Goal: Task Accomplishment & Management: Use online tool/utility

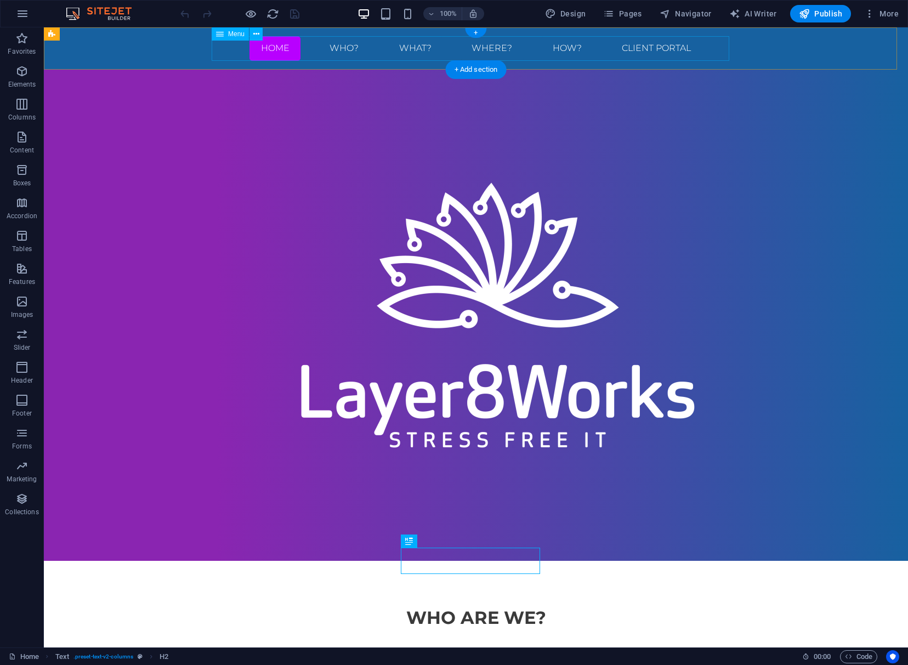
click at [657, 48] on nav "Home WHO? WHAT? Where? HOW? Client Portal" at bounding box center [475, 48] width 517 height 25
select select "primary"
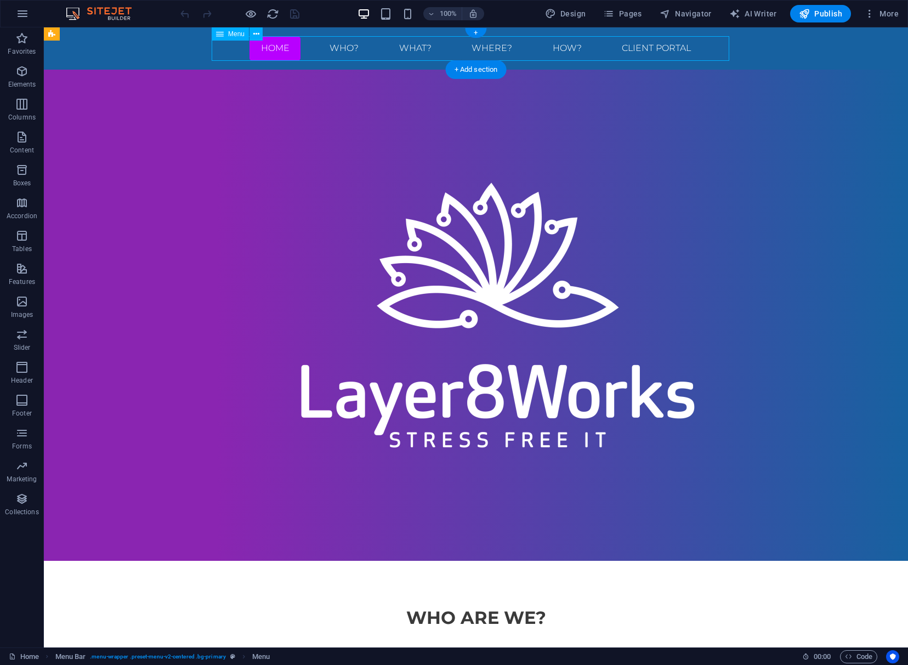
select select "primary"
select select "default"
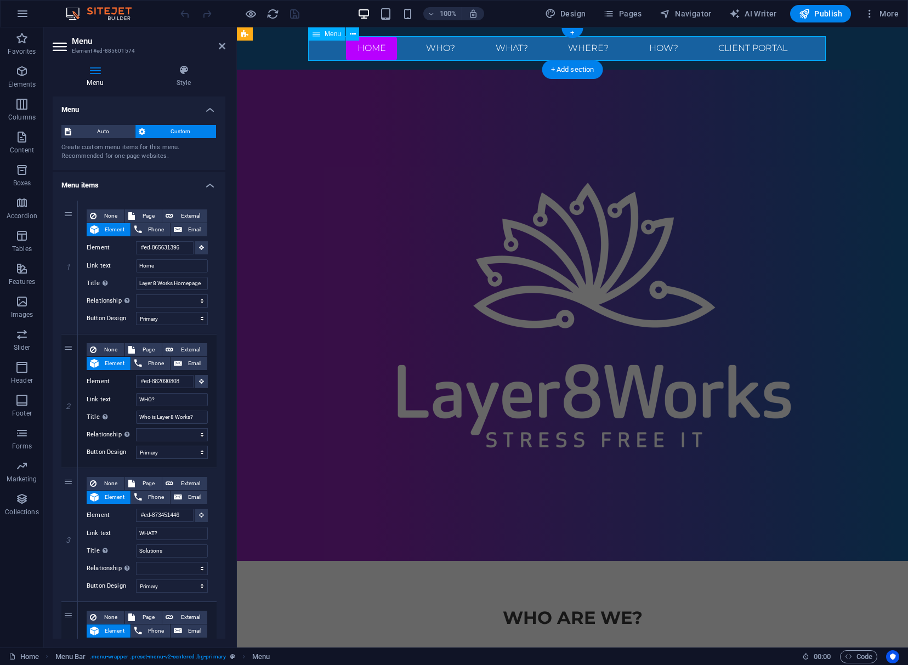
click at [740, 47] on nav "Home WHO? WHAT? Where? HOW? Client Portal" at bounding box center [572, 48] width 517 height 25
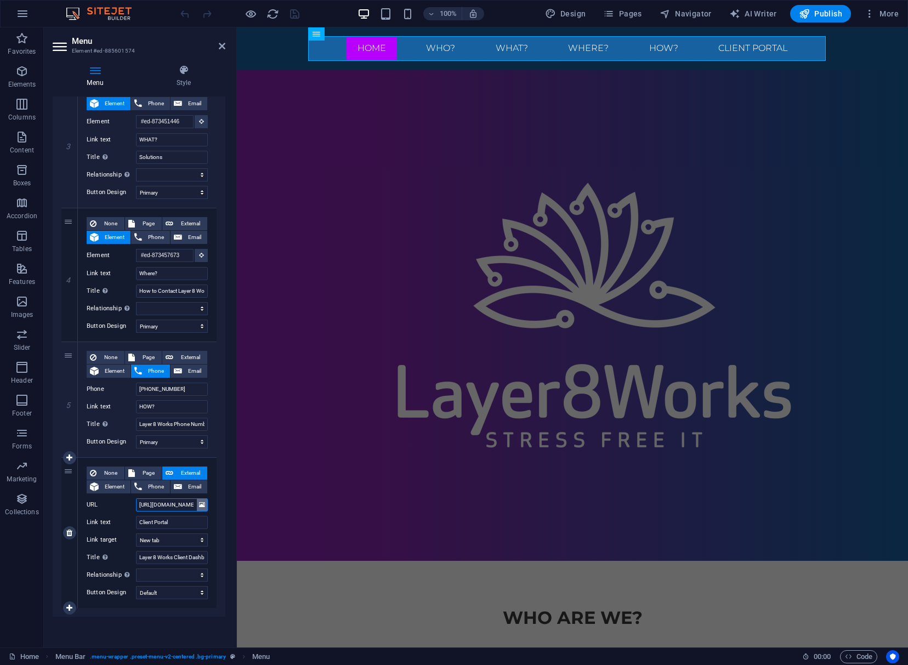
scroll to position [0, 39]
drag, startPoint x: 154, startPoint y: 505, endPoint x: 204, endPoint y: 504, distance: 50.4
click at [204, 504] on div "URL [URL][DOMAIN_NAME]" at bounding box center [147, 504] width 121 height 13
click at [853, 648] on div "Home Menu Bar . menu-wrapper .preset-menu-v2-centered .bg-primary Menu 00 : 00 …" at bounding box center [454, 656] width 908 height 18
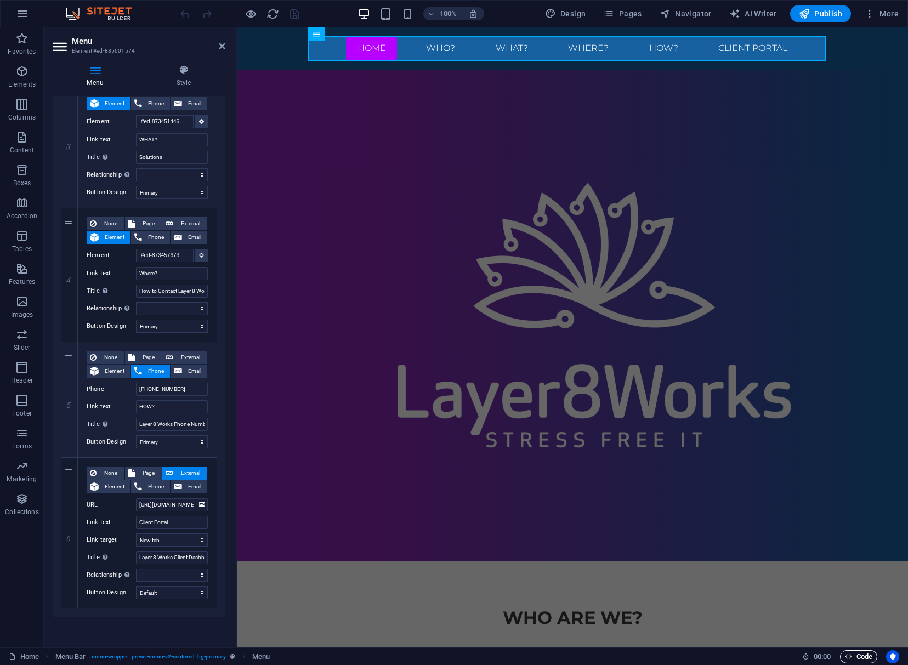
click at [854, 651] on span "Code" at bounding box center [858, 656] width 27 height 13
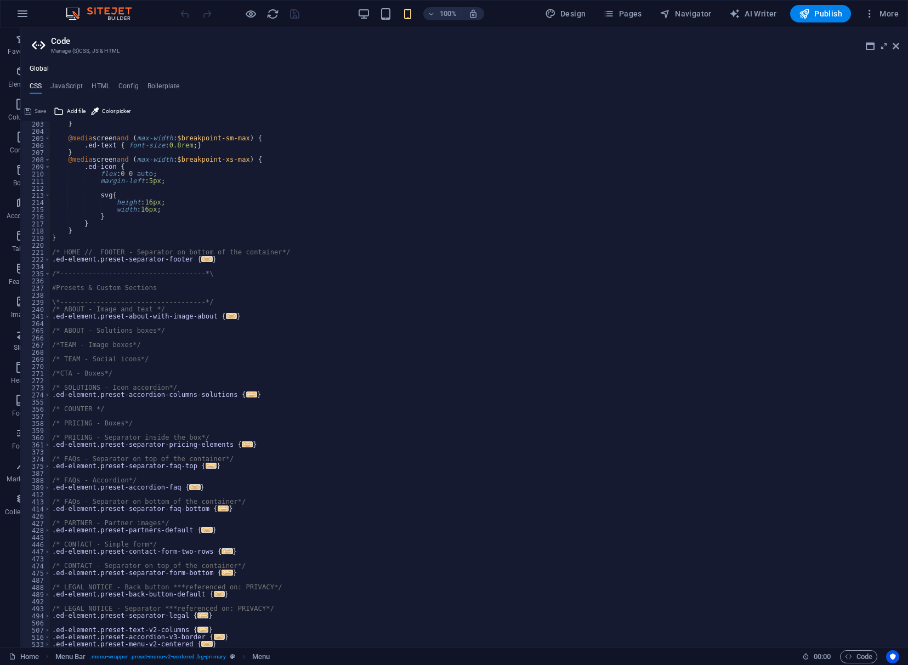
scroll to position [442, 0]
click at [68, 88] on h4 "JavaScript" at bounding box center [66, 88] width 32 height 12
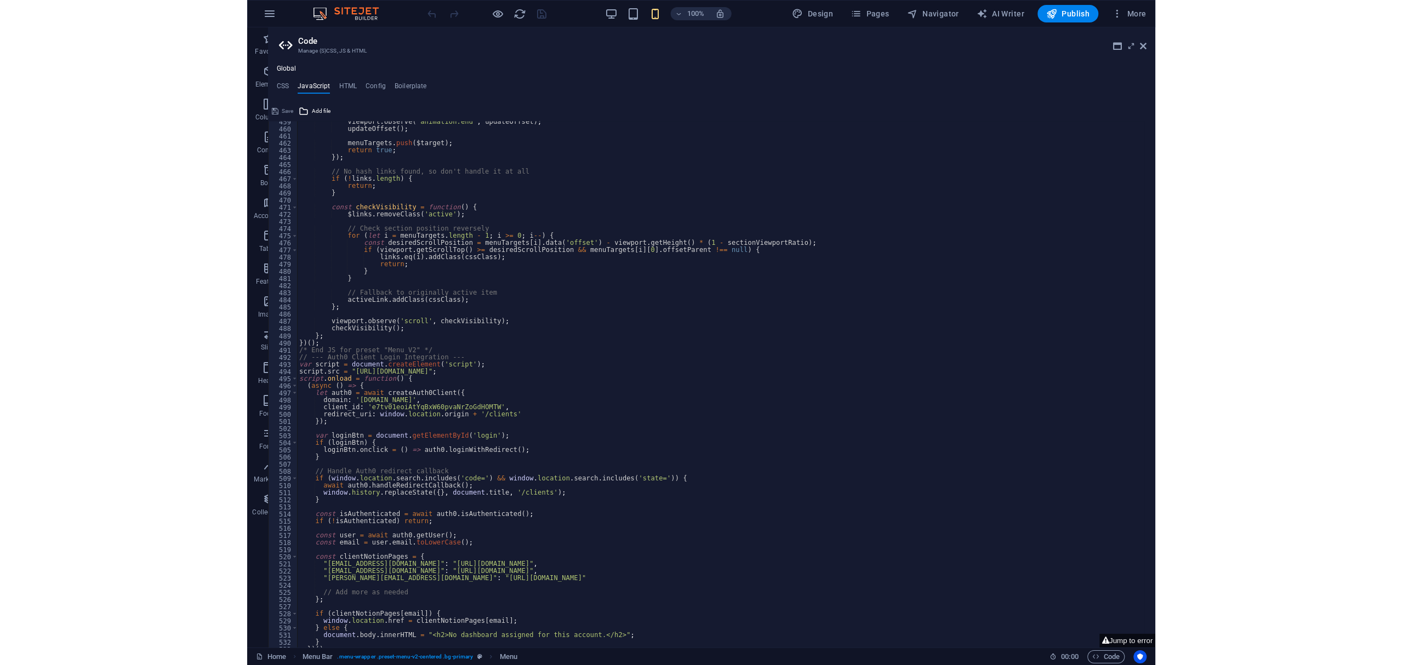
scroll to position [3292, 0]
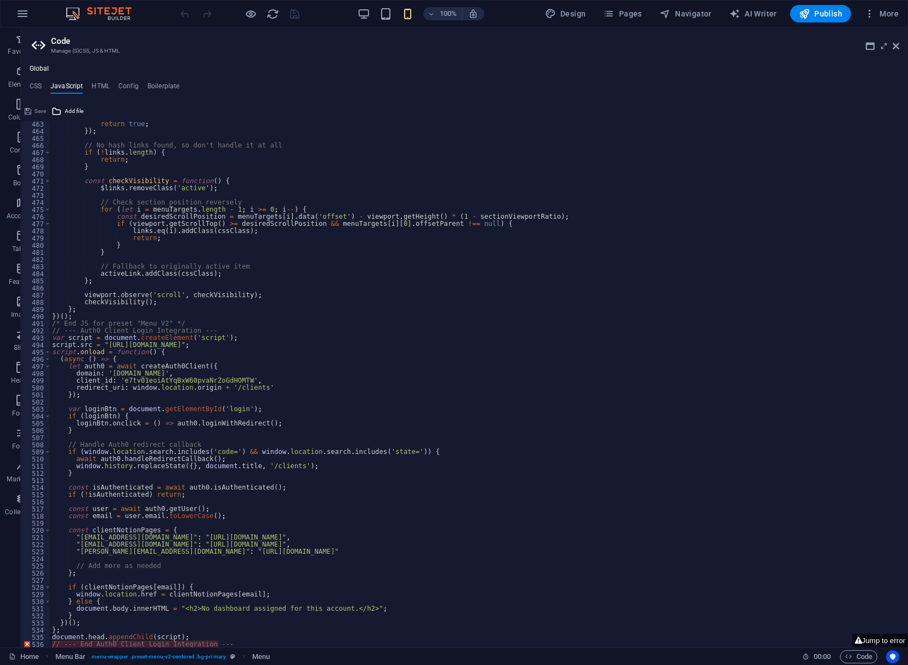
click at [248, 642] on div "return true ; }) ; // No hash links found, so don't handle it at all if ( ! lin…" at bounding box center [473, 391] width 847 height 541
type textarea "// --- End Auth0 Client Login Integration ---"
drag, startPoint x: 248, startPoint y: 642, endPoint x: 259, endPoint y: 646, distance: 12.0
click at [259, 646] on div "return true ; }) ; // No hash links found, so don't handle it at all if ( ! lin…" at bounding box center [473, 391] width 847 height 541
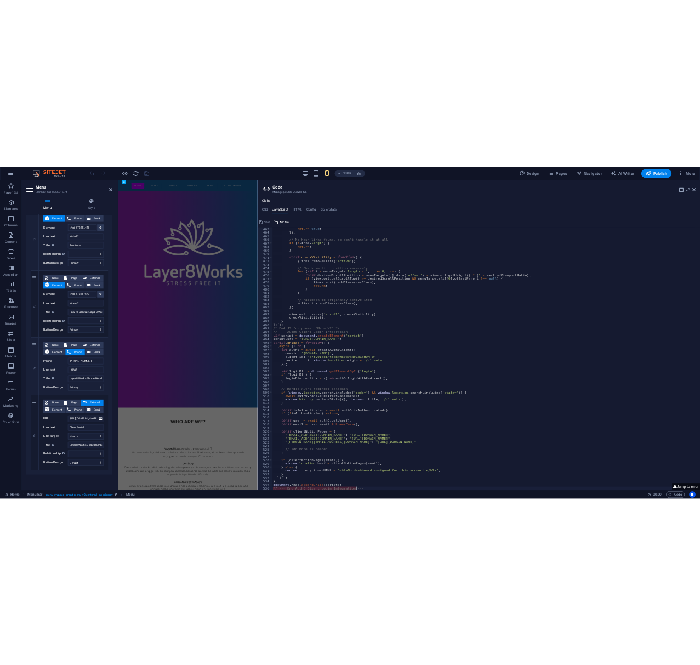
scroll to position [3291, 0]
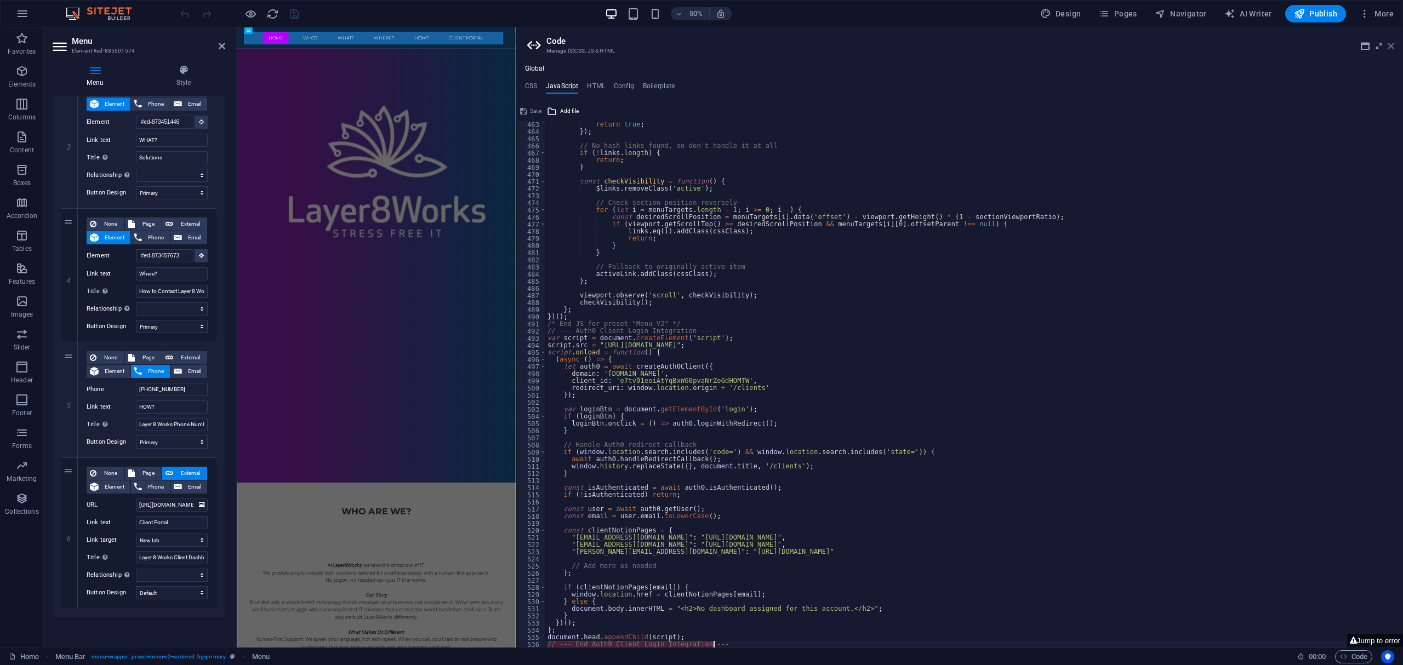
click at [907, 44] on icon at bounding box center [1391, 46] width 7 height 9
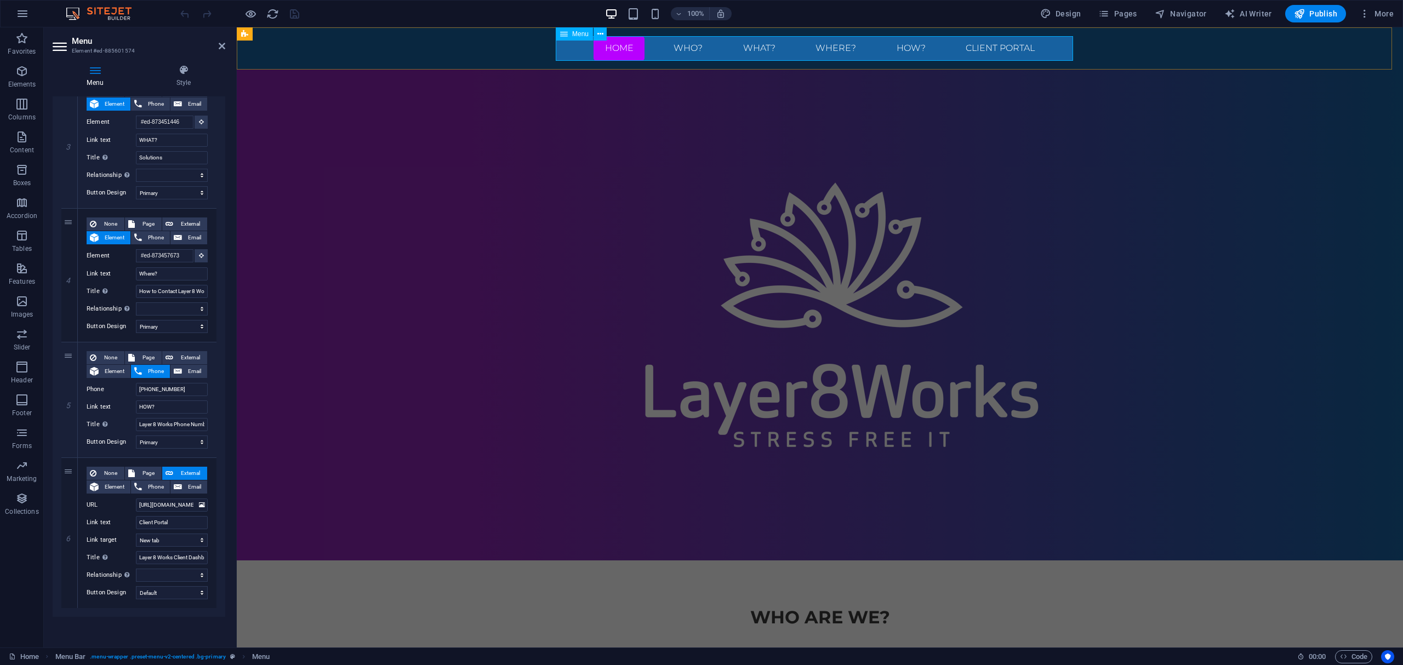
click at [907, 47] on nav "Home WHO? WHAT? Where? HOW? Client Portal" at bounding box center [819, 48] width 517 height 25
click at [907, 10] on span "Pages" at bounding box center [1117, 13] width 38 height 11
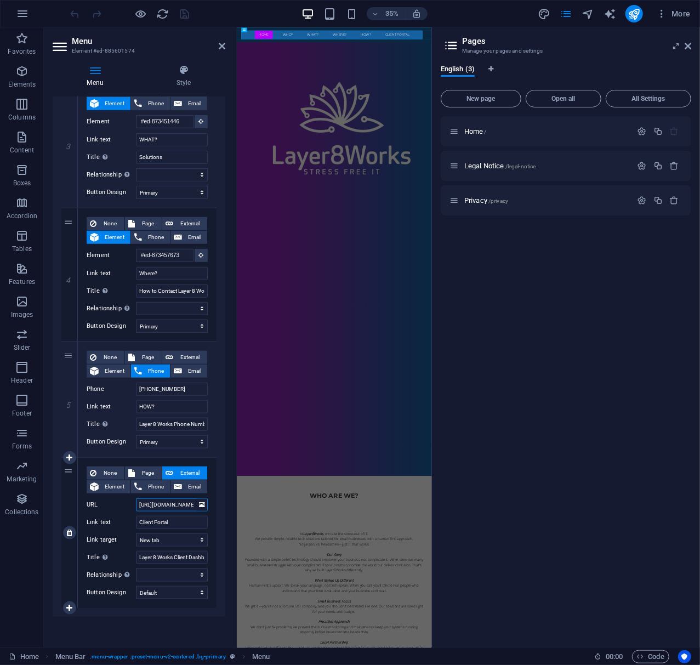
click at [161, 500] on input "[URL][DOMAIN_NAME]" at bounding box center [172, 504] width 72 height 13
click at [500, 95] on span "New page" at bounding box center [481, 98] width 71 height 7
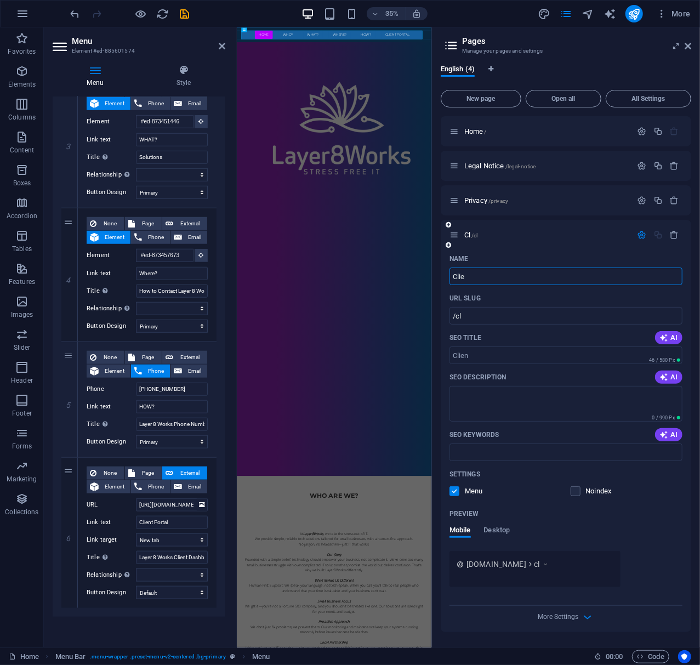
type input "Clien"
type input "/cl"
type input "Clients"
type input "/clients"
type input "Clients"
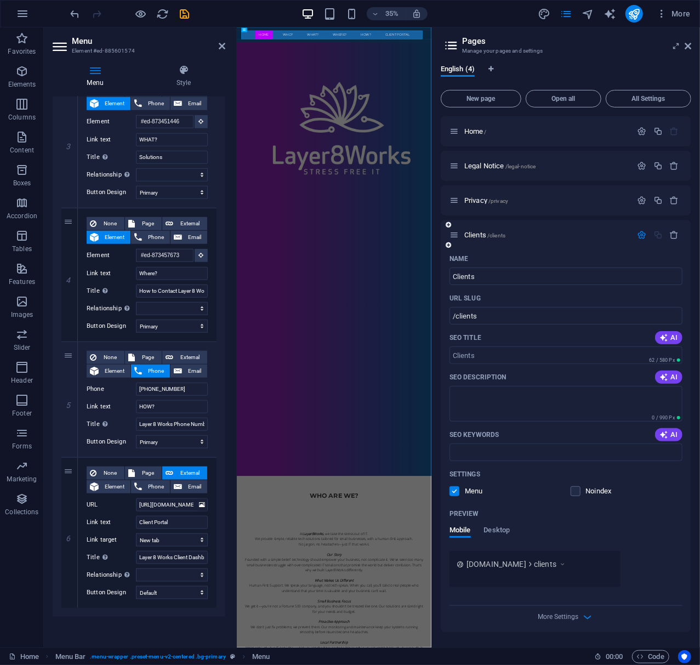
click at [545, 294] on div "URL SLUG" at bounding box center [565, 298] width 233 height 18
click at [179, 8] on icon "save" at bounding box center [185, 14] width 13 height 13
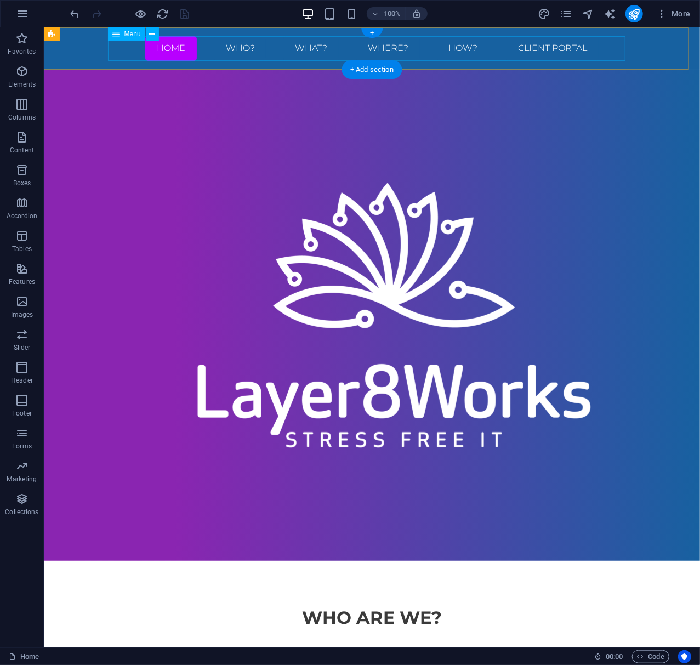
click at [578, 52] on nav "Home WHO? WHAT? Where? HOW? Client Portal" at bounding box center [371, 48] width 517 height 25
select select "primary"
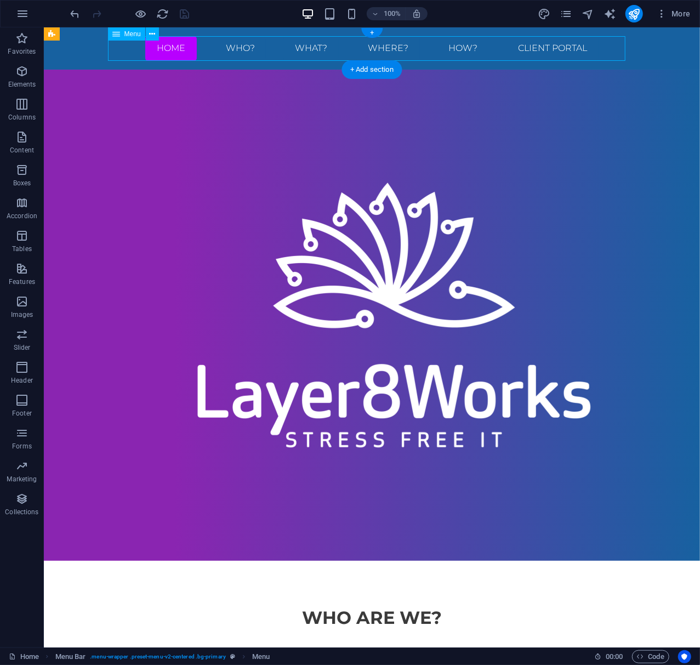
select select "primary"
select select "default"
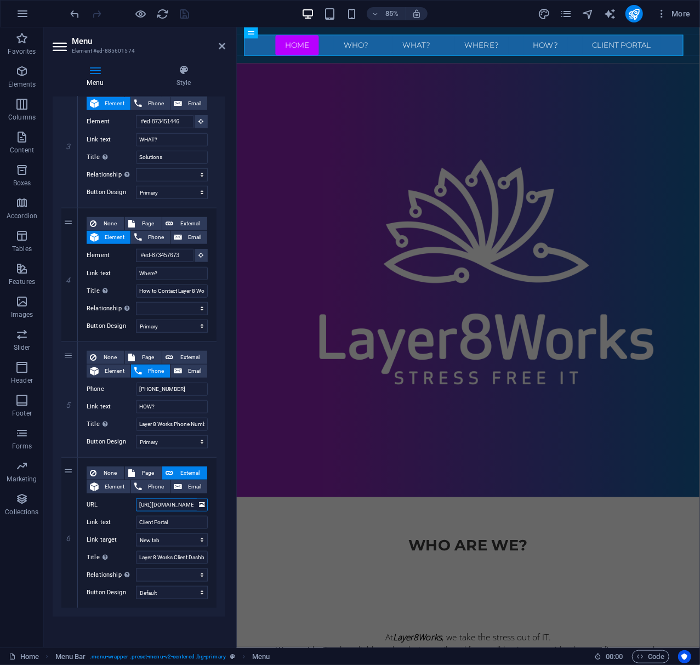
scroll to position [0, 39]
drag, startPoint x: 167, startPoint y: 501, endPoint x: 232, endPoint y: 503, distance: 65.2
click at [232, 503] on div "Menu Style Menu Auto Custom Create custom menu items for this menu. Recommended…" at bounding box center [139, 351] width 190 height 591
click at [634, 12] on icon "publish" at bounding box center [634, 14] width 13 height 13
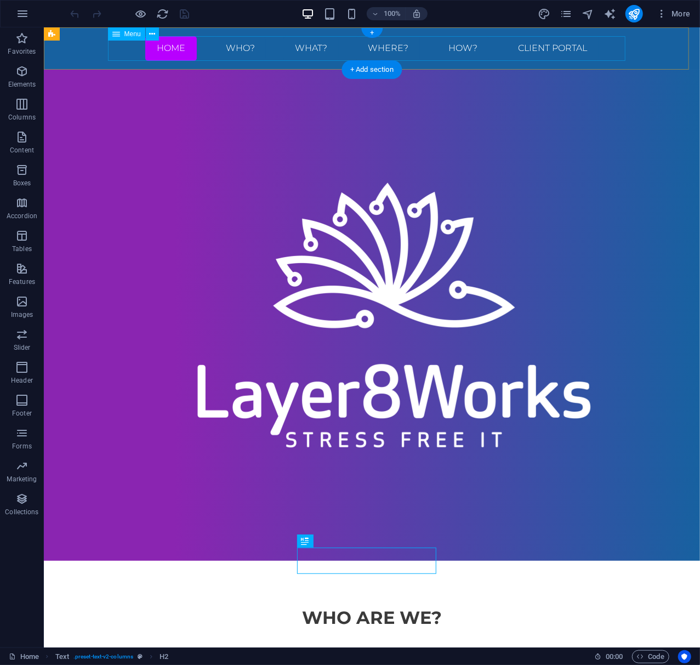
click at [542, 48] on nav "Home WHO? WHAT? Where? HOW? Client Portal" at bounding box center [371, 48] width 517 height 25
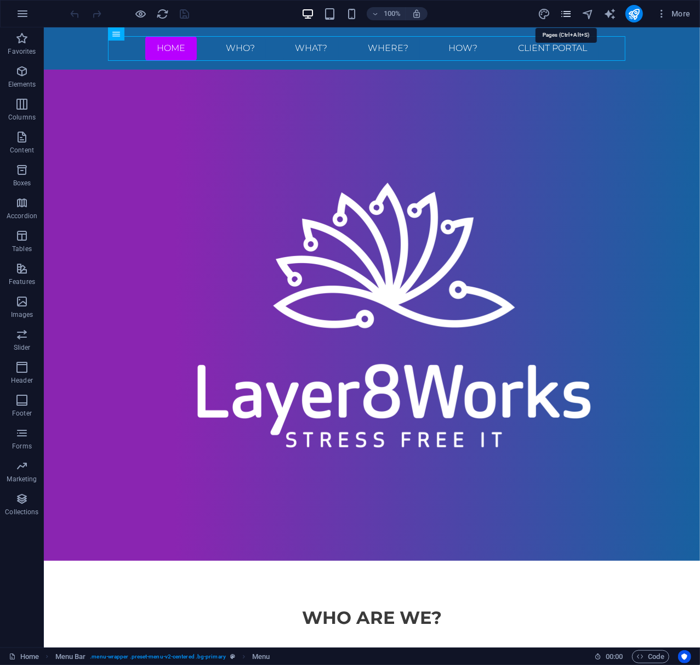
click at [560, 14] on icon "pages" at bounding box center [566, 14] width 13 height 13
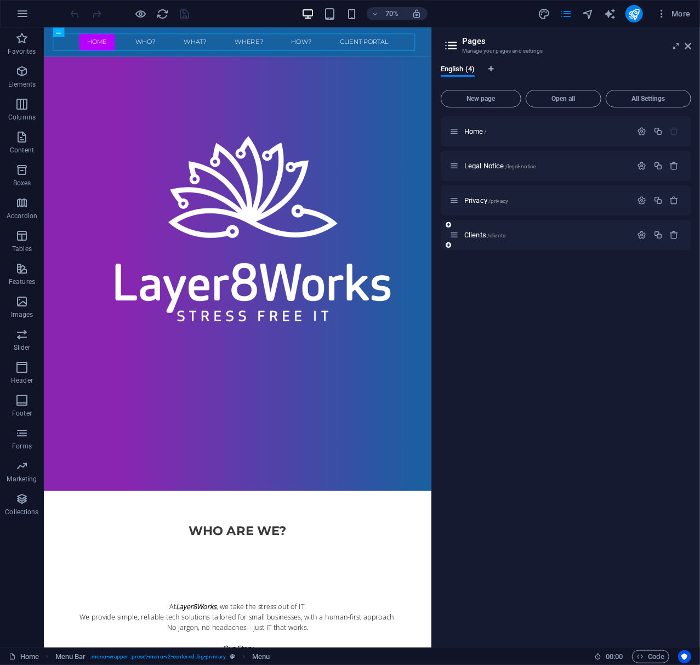
click at [494, 241] on div "Clients /clients" at bounding box center [566, 235] width 250 height 30
click at [479, 237] on span "Clients /clients" at bounding box center [484, 235] width 41 height 8
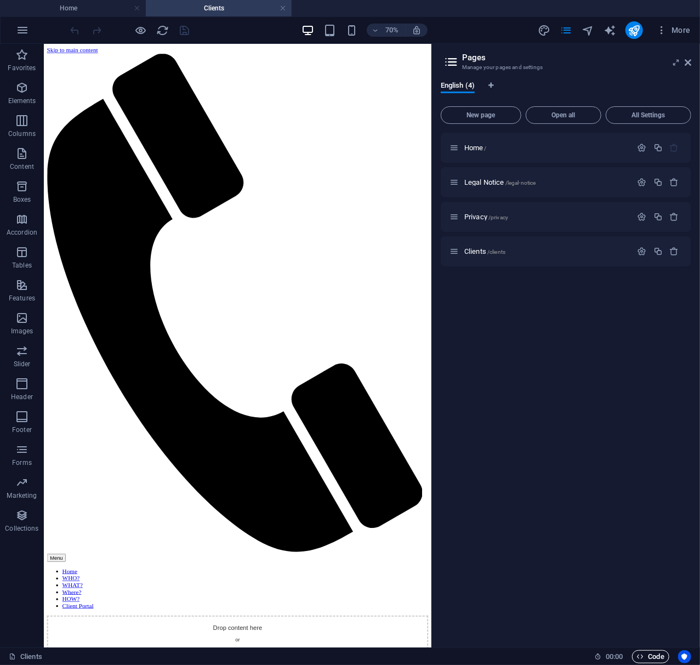
click at [647, 654] on span "Code" at bounding box center [650, 656] width 27 height 13
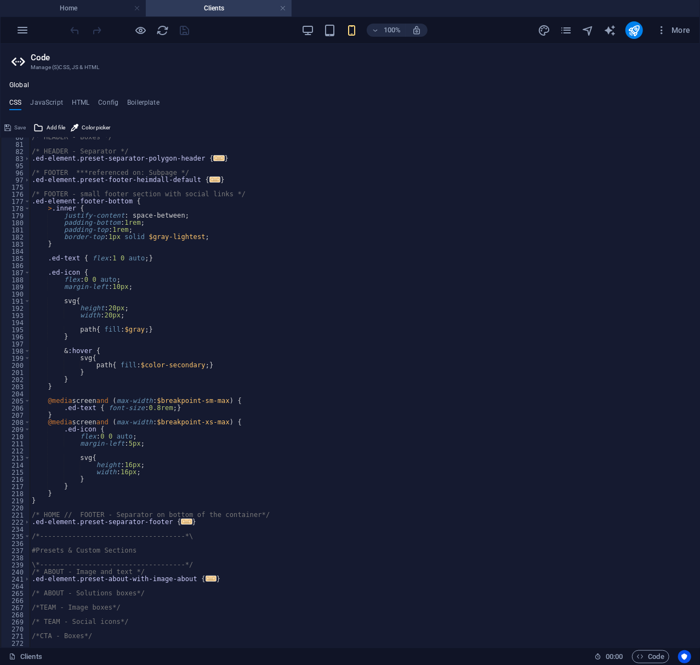
scroll to position [230, 0]
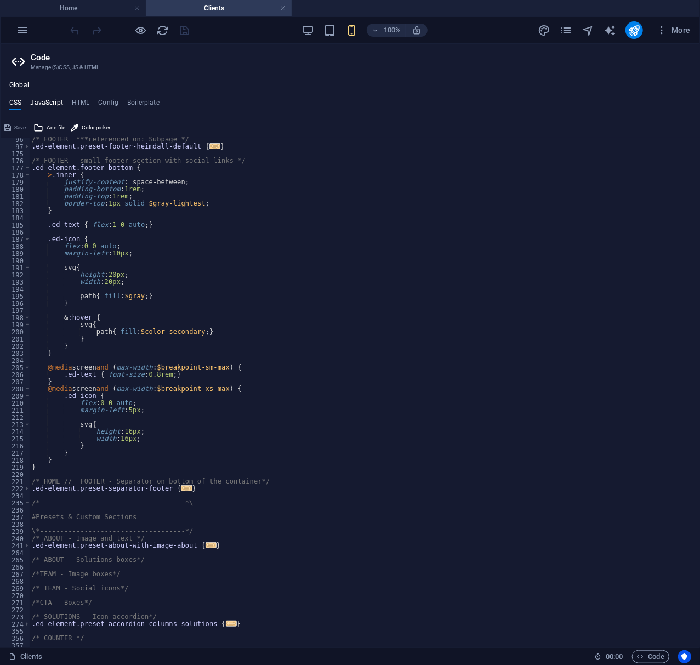
click at [44, 100] on h4 "JavaScript" at bounding box center [46, 105] width 32 height 12
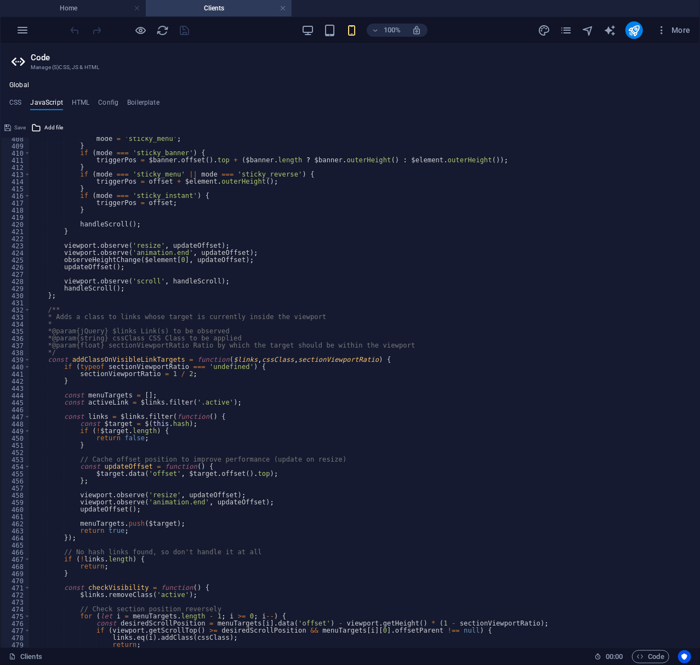
scroll to position [2911, 0]
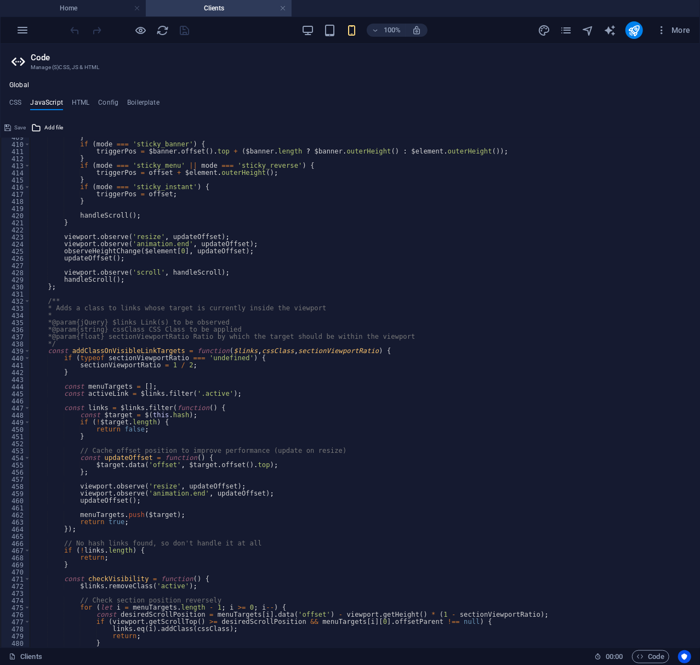
click at [509, 318] on div "} if ( mode === 'sticky_banner' ) { triggerPos = $banner . offset ( ) . top + (…" at bounding box center [453, 391] width 847 height 514
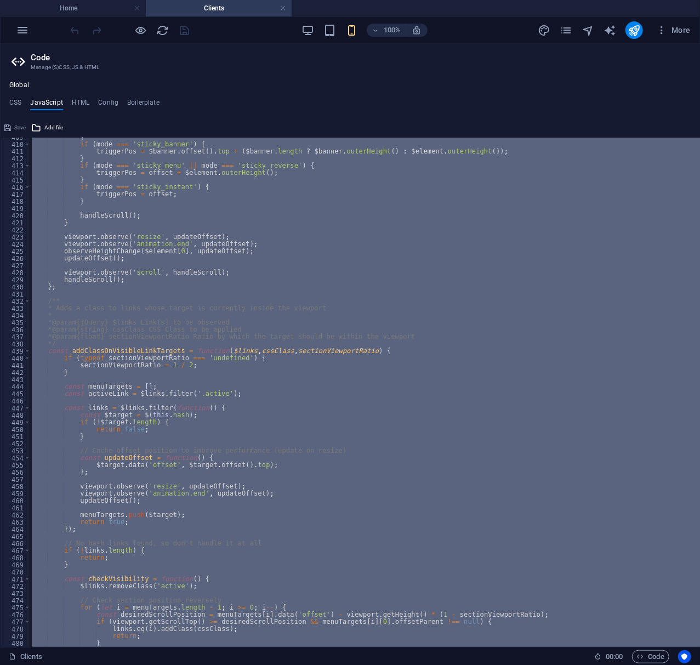
click at [537, 374] on div "} if ( mode === 'sticky_banner' ) { triggerPos = $banner . offset ( ) . top + (…" at bounding box center [453, 393] width 847 height 510
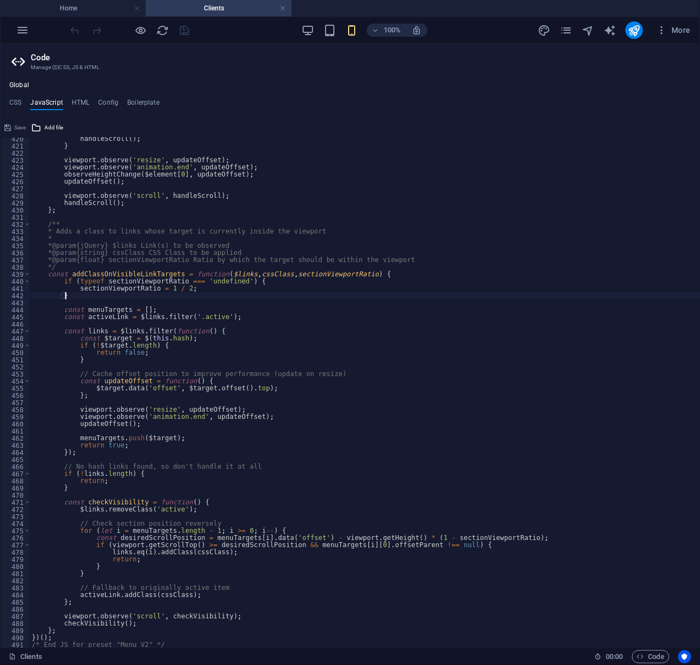
scroll to position [2988, 0]
click at [411, 375] on div "handleScroll ( ) ; } viewport . observe ( 'resize' , updateOffset ) ; viewport …" at bounding box center [453, 392] width 847 height 514
type textarea "// Cache offset position to improve performance (update on resize)"
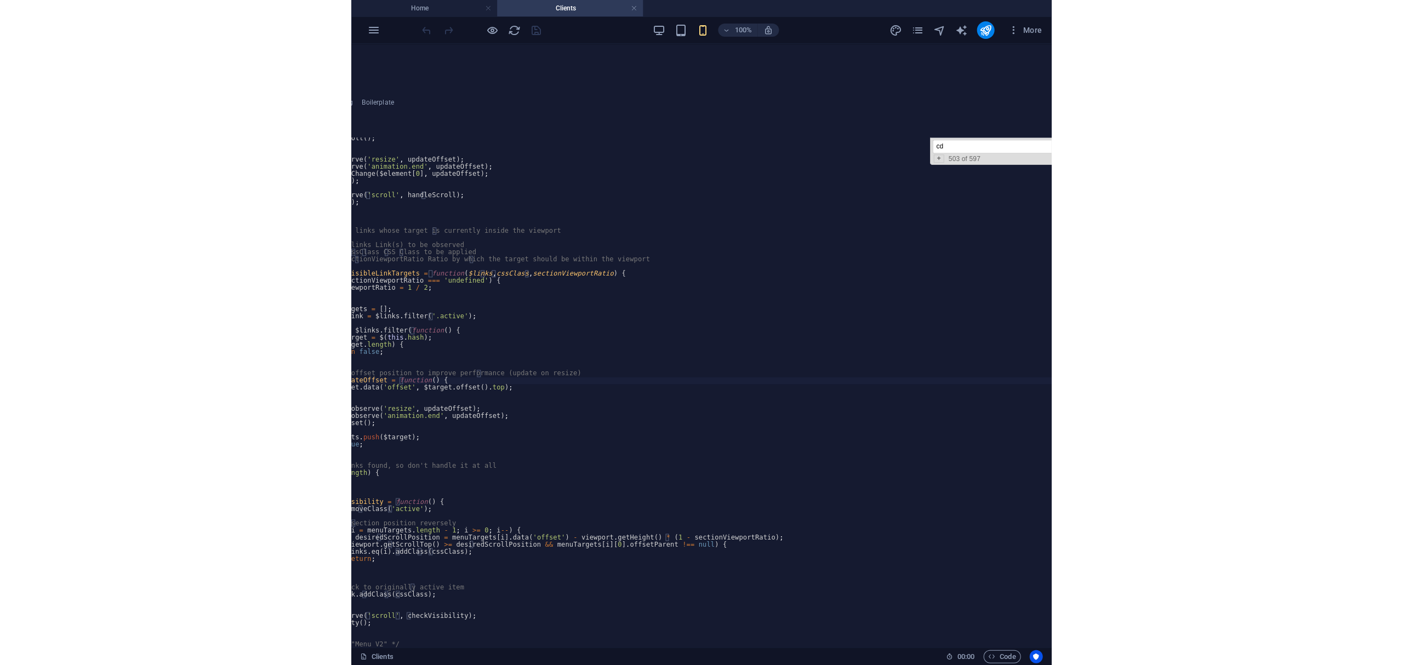
scroll to position [3270, 0]
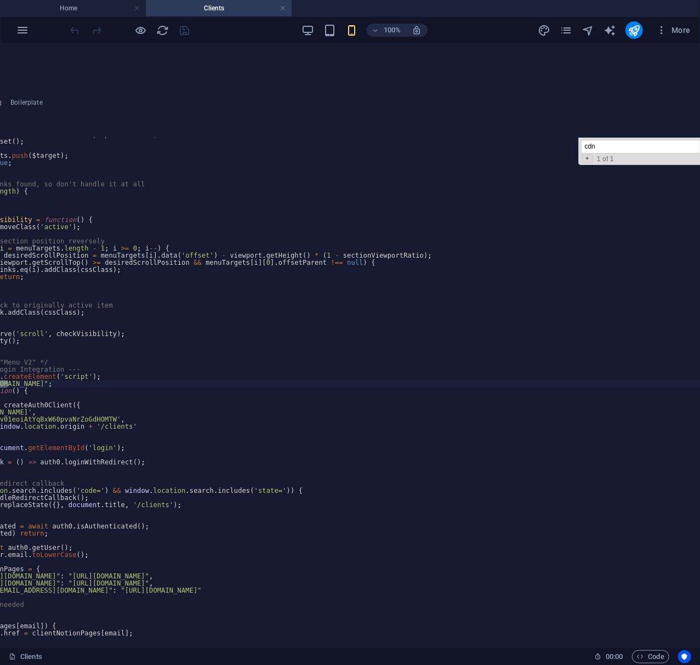
type input "cdn"
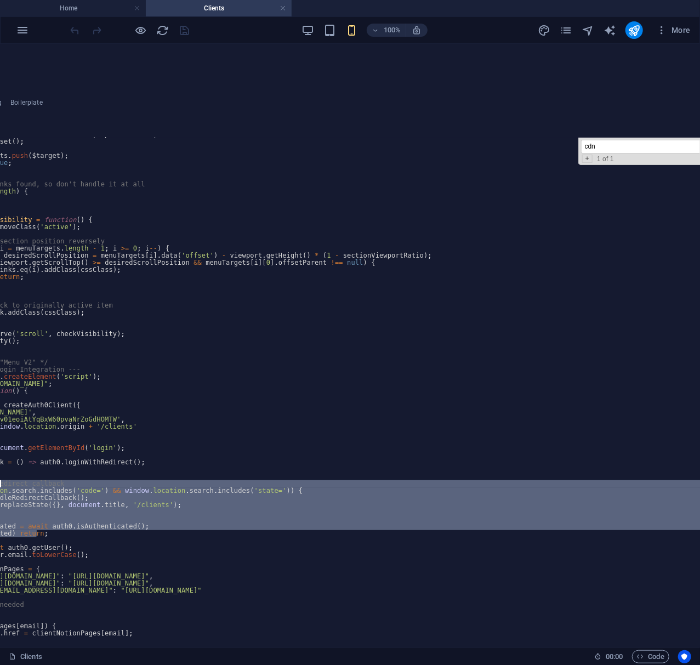
drag, startPoint x: 209, startPoint y: 529, endPoint x: 7, endPoint y: 482, distance: 207.1
click at [7, 482] on div "viewport . observe ( 'animation.end' , updateOffset ) ; updateOffset ( ) ; menu…" at bounding box center [336, 388] width 847 height 514
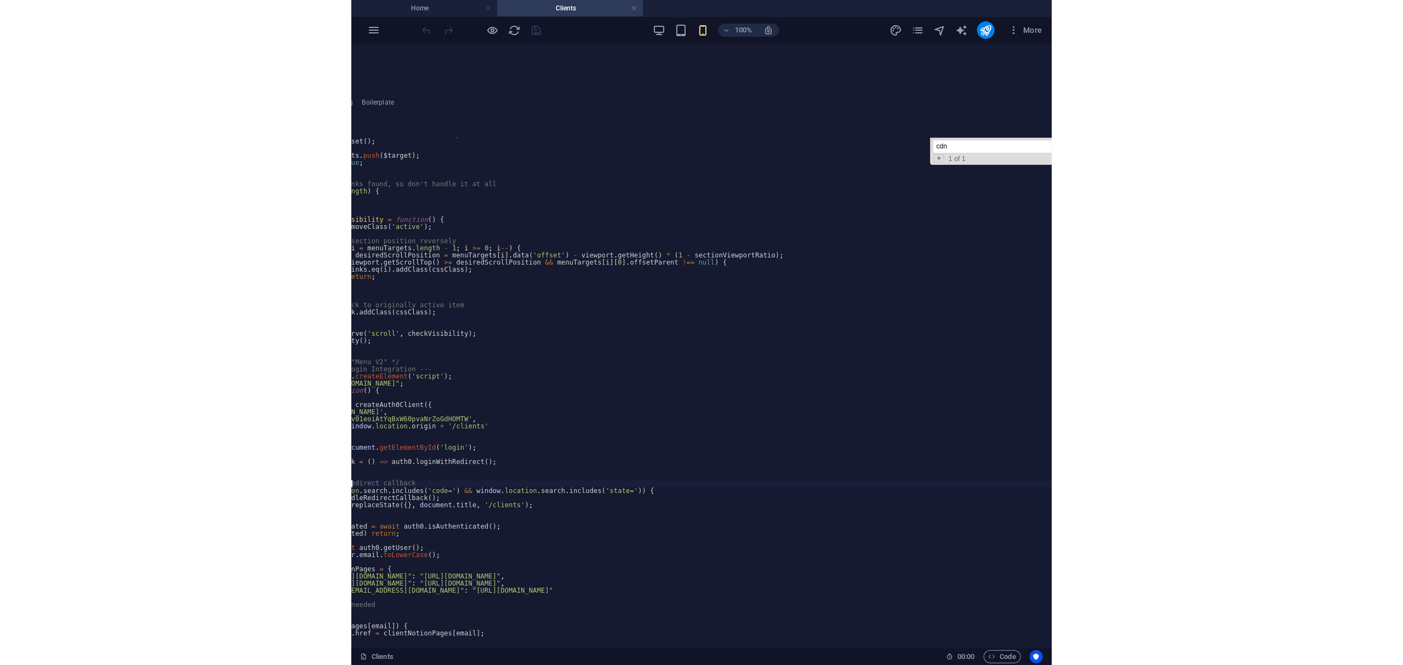
scroll to position [0, 0]
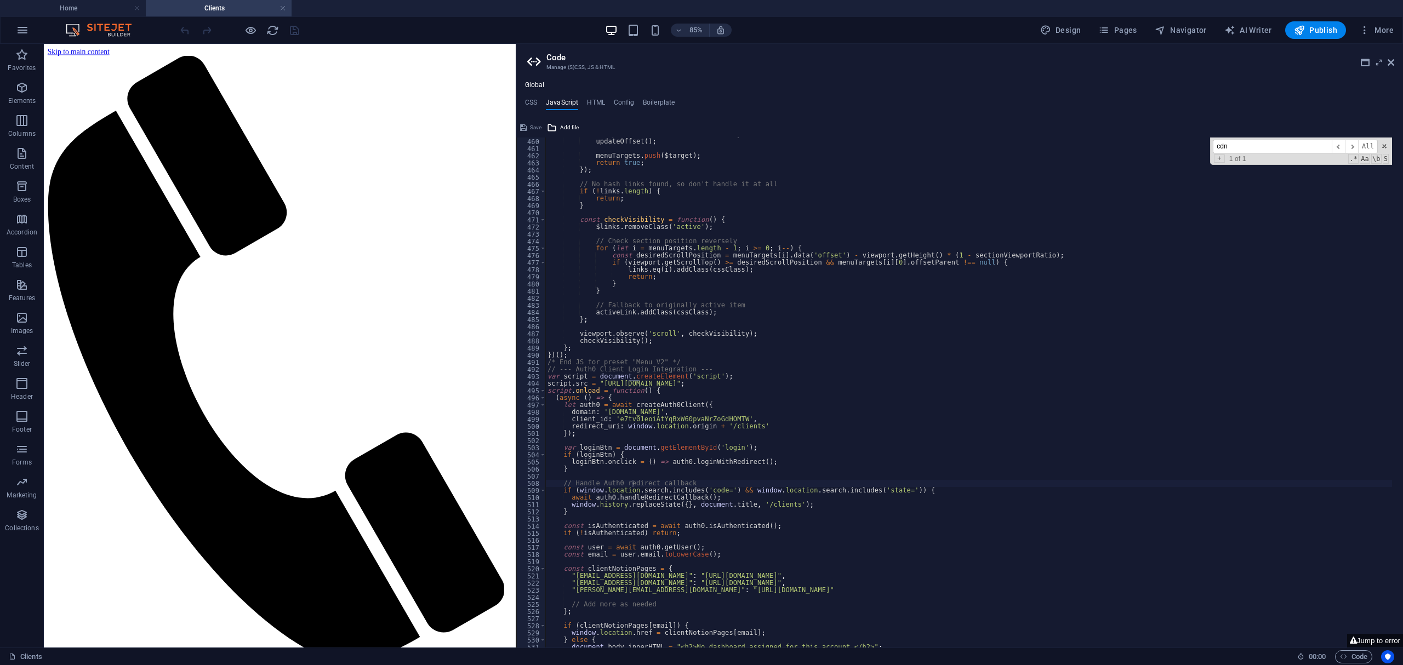
click at [699, 151] on input "cdn" at bounding box center [1272, 147] width 119 height 14
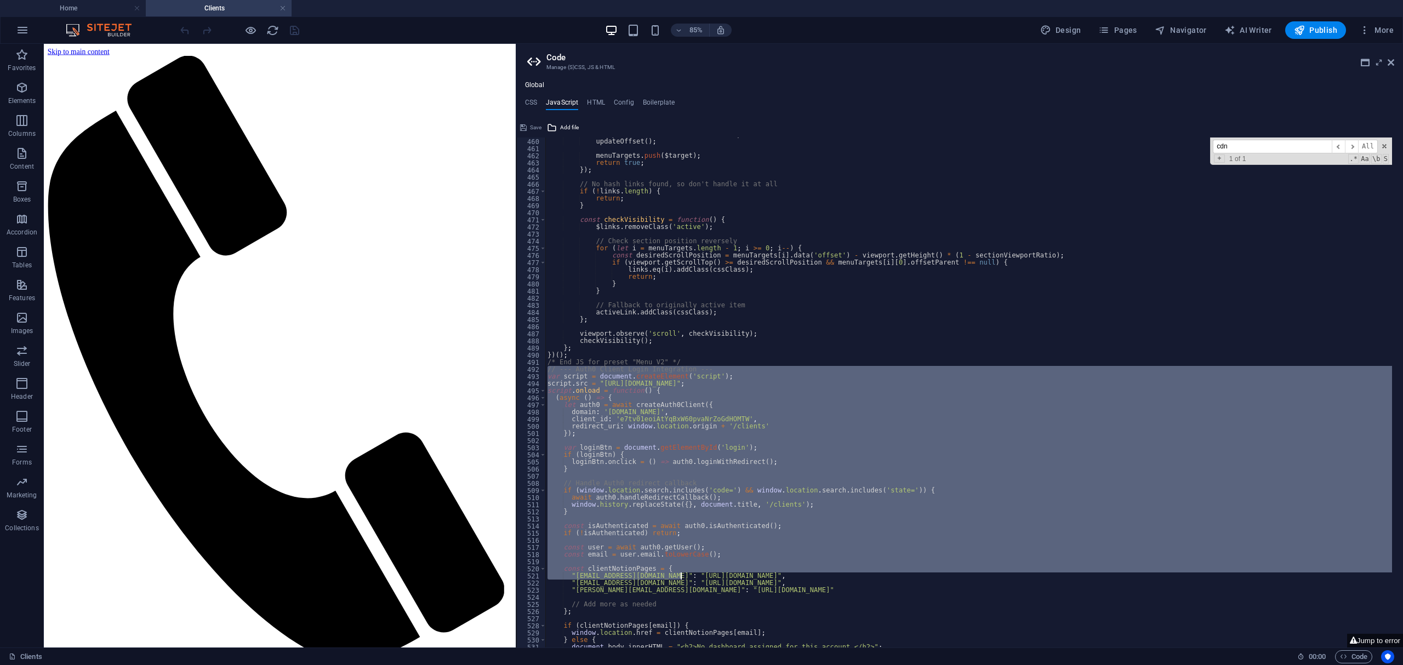
scroll to position [3308, 0]
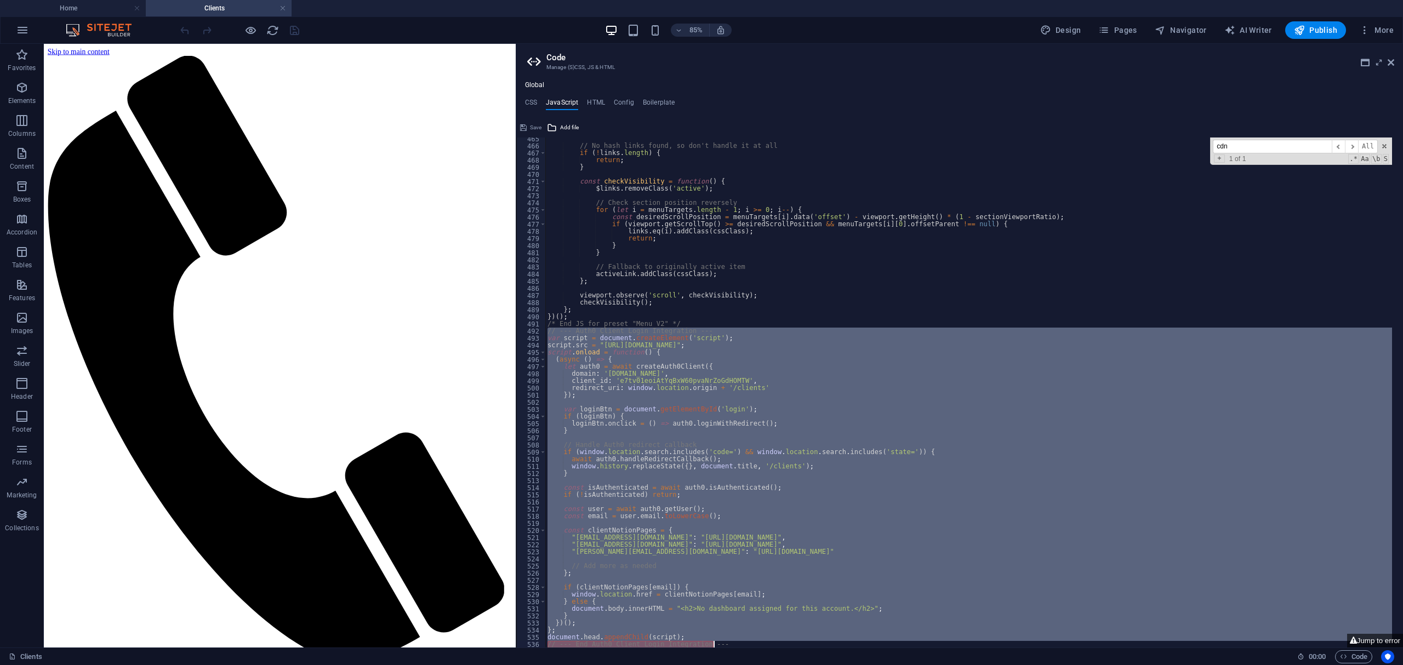
drag, startPoint x: 546, startPoint y: 371, endPoint x: 744, endPoint y: 653, distance: 344.8
click at [699, 648] on div "Home Clients Favorites Elements Columns Content Boxes Accordion Tables Features…" at bounding box center [701, 346] width 1403 height 604
paste textarea
type textarea "// --- End Auth0 Client Login Integration ---"
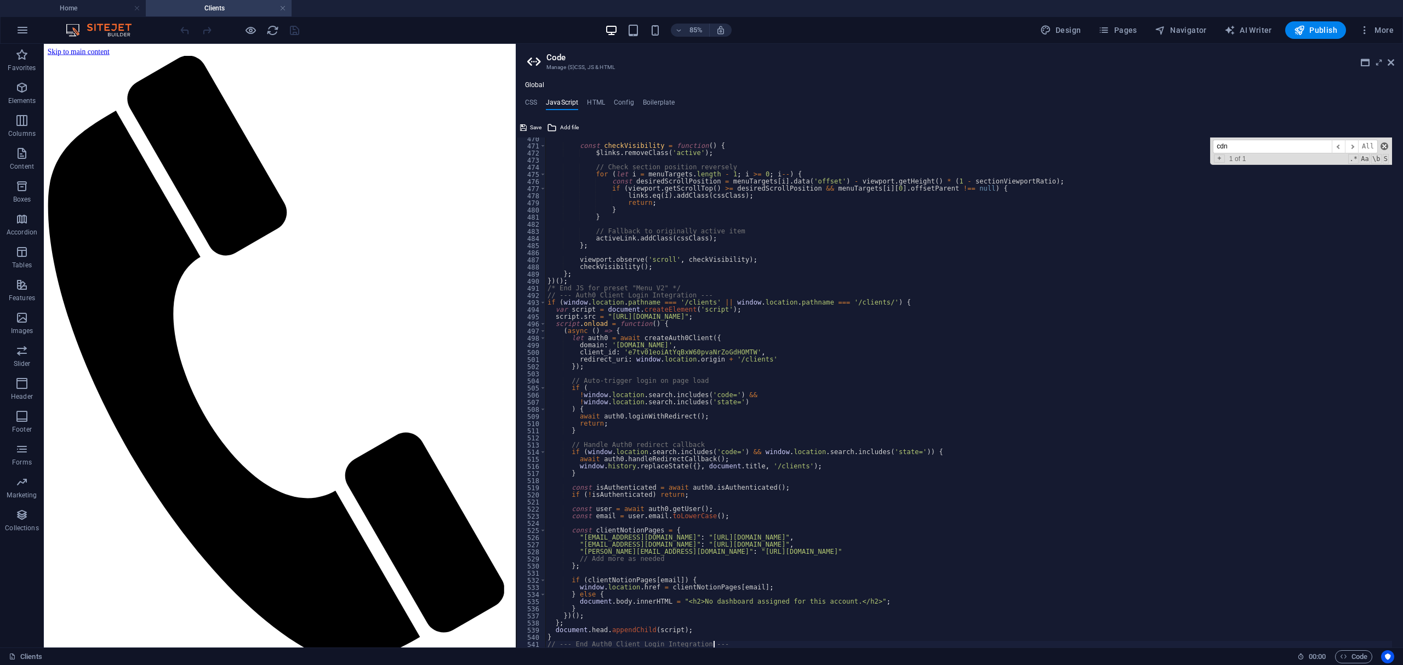
click at [699, 145] on span at bounding box center [1385, 147] width 8 height 8
click at [533, 126] on span "Save" at bounding box center [536, 127] width 12 height 13
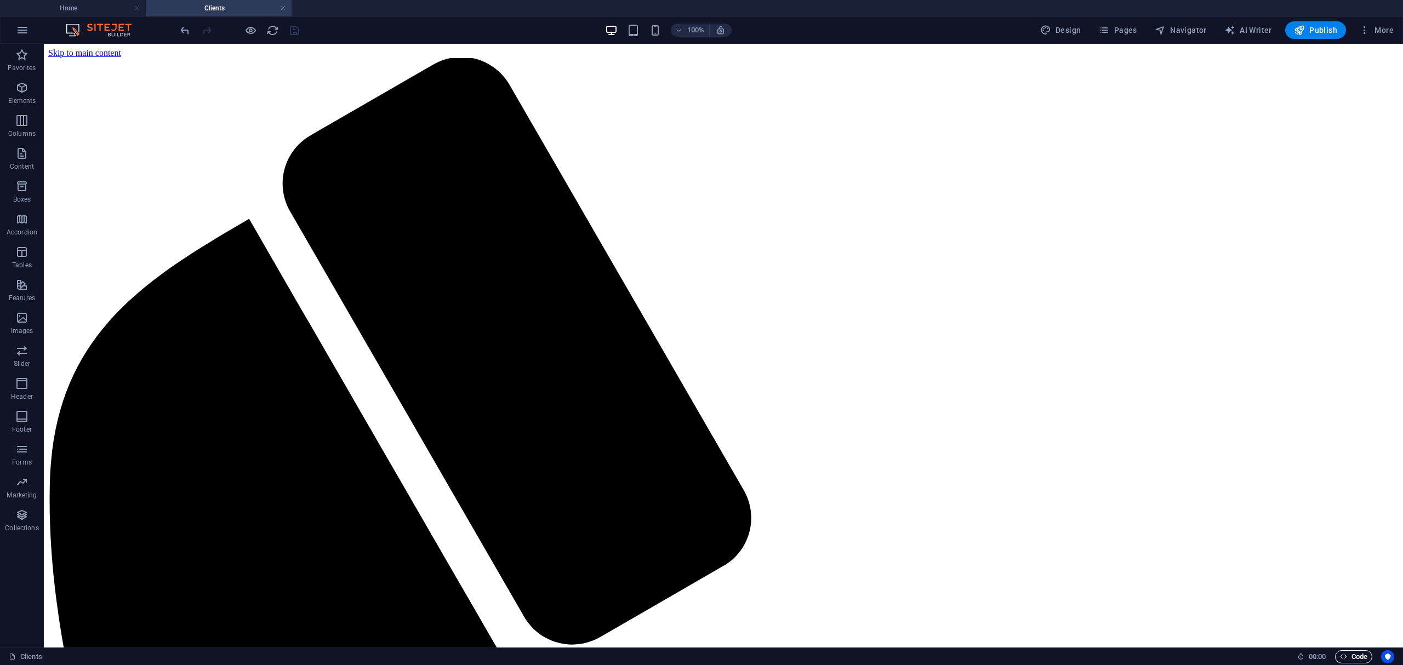
click at [699, 654] on span "Code" at bounding box center [1353, 657] width 27 height 13
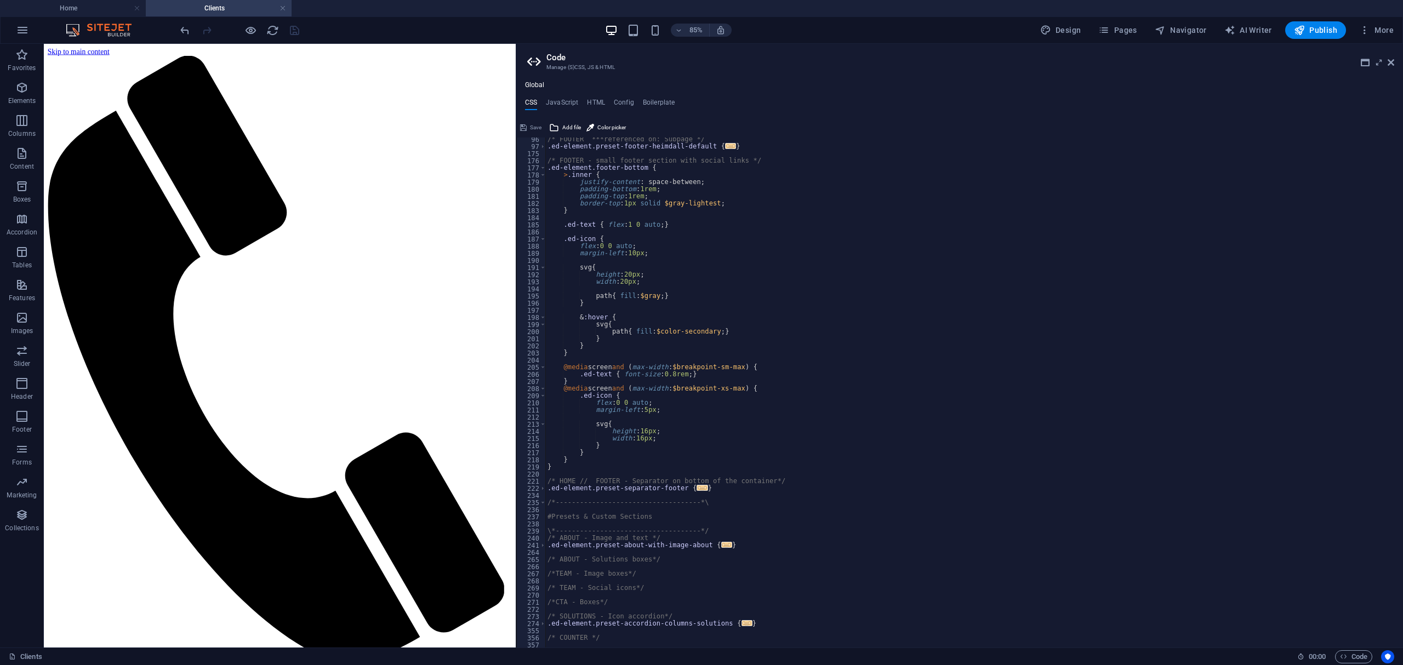
scroll to position [230, 0]
click at [699, 516] on div "/* FOOTER ***referenced on: Subpage */ .ed-element.preset-footer-heimdall-defau…" at bounding box center [968, 398] width 847 height 525
type textarea "); }"
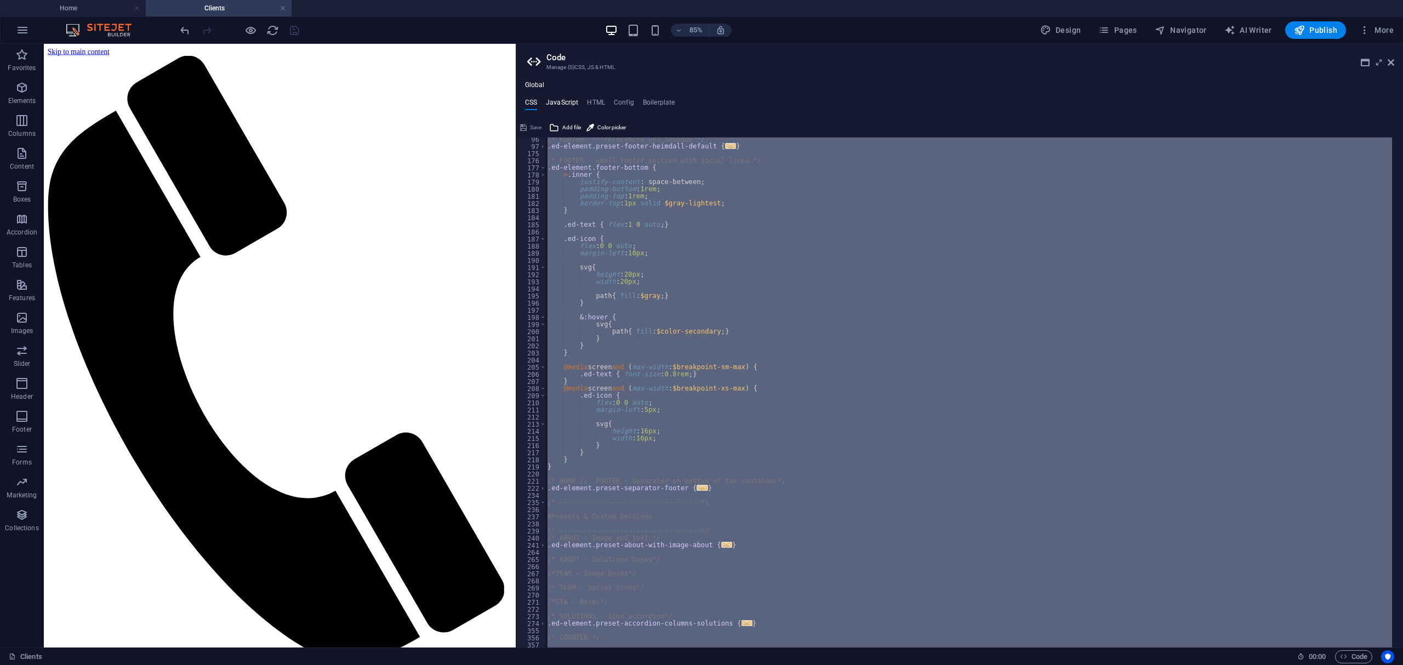
click at [567, 103] on h4 "JavaScript" at bounding box center [562, 105] width 32 height 12
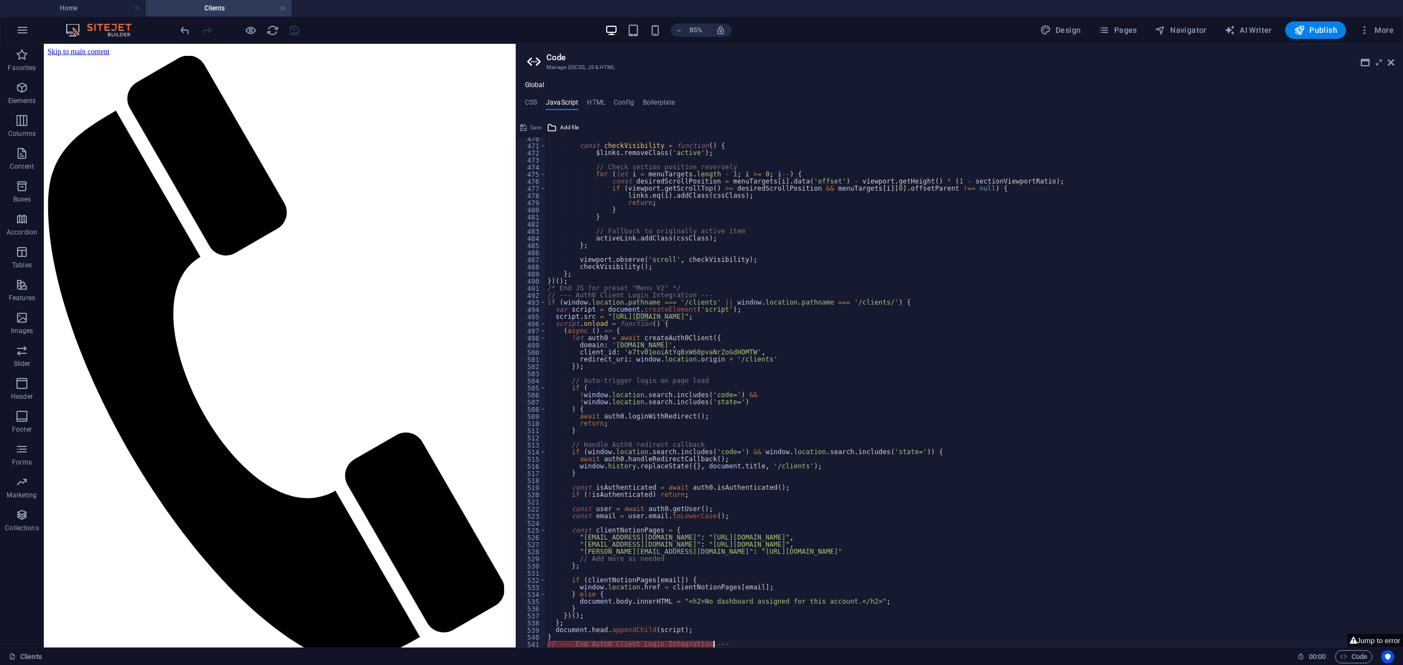
click at [674, 200] on div "const checkVisibility = function ( ) { $links . removeClass ( 'active' ) ; // C…" at bounding box center [968, 397] width 847 height 525
type textarea "} // --- End Auth0 Client Login Integration ---"
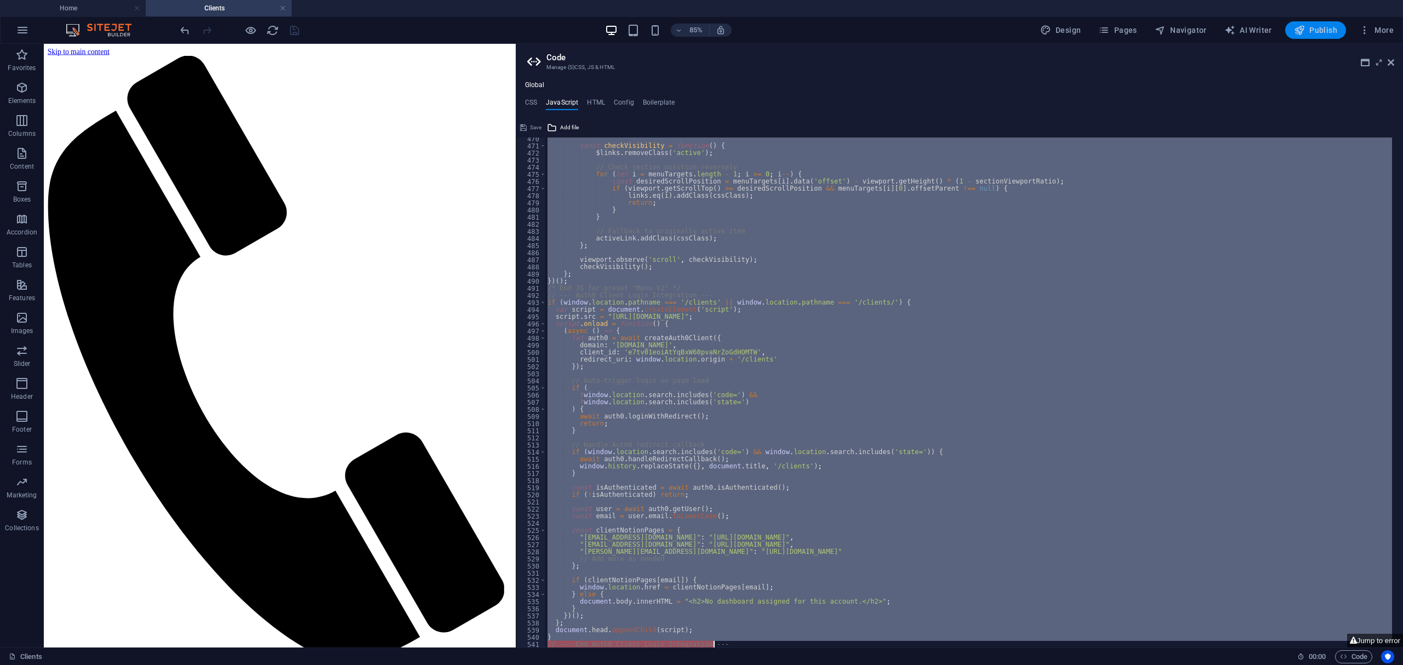
click at [699, 29] on span "Publish" at bounding box center [1315, 30] width 43 height 11
